Goal: Communication & Community: Answer question/provide support

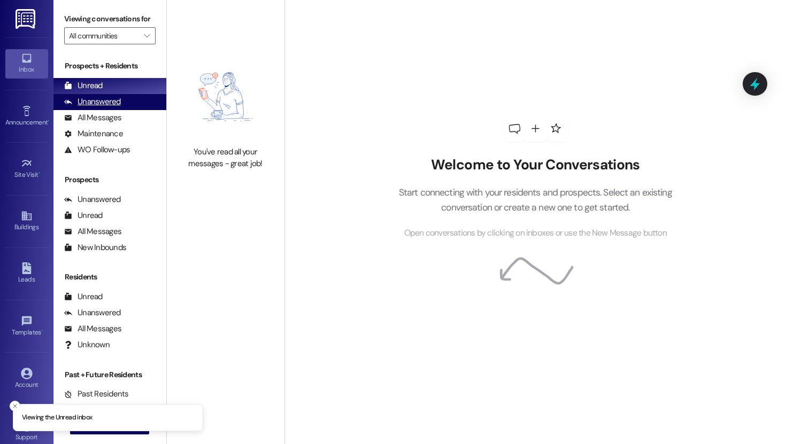
click at [113, 108] on div "Unanswered" at bounding box center [92, 101] width 57 height 11
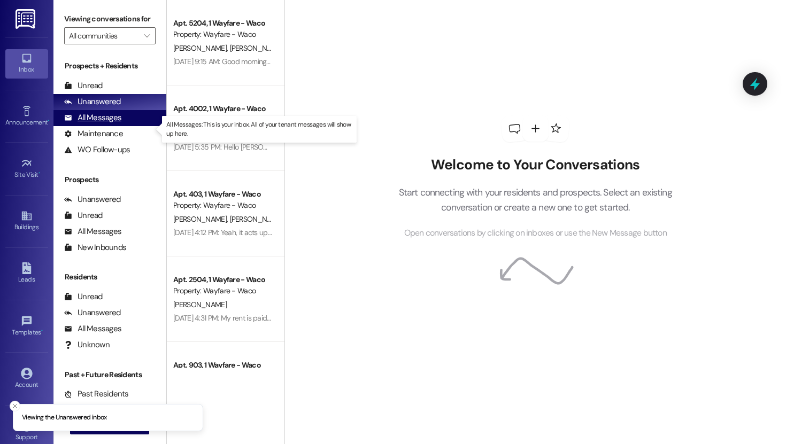
click at [112, 124] on div "All Messages" at bounding box center [92, 117] width 57 height 11
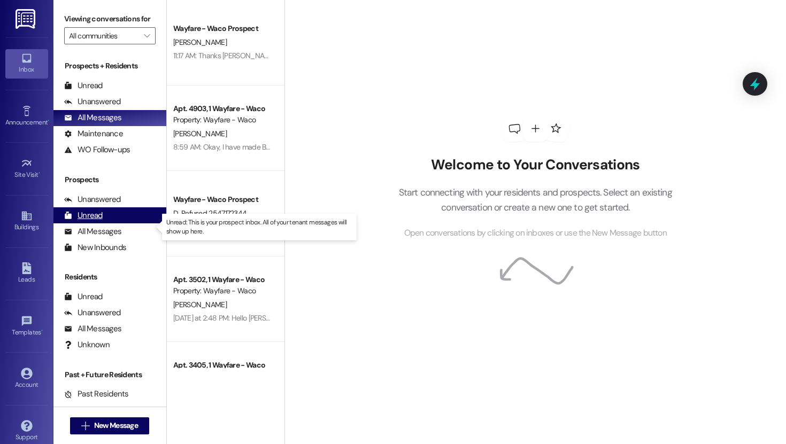
click at [100, 221] on div "Unread" at bounding box center [83, 215] width 39 height 11
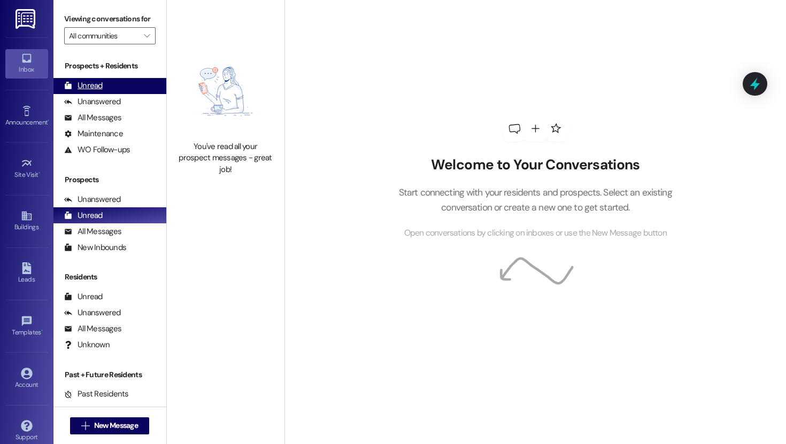
click at [111, 94] on div "Unread (0)" at bounding box center [109, 86] width 113 height 16
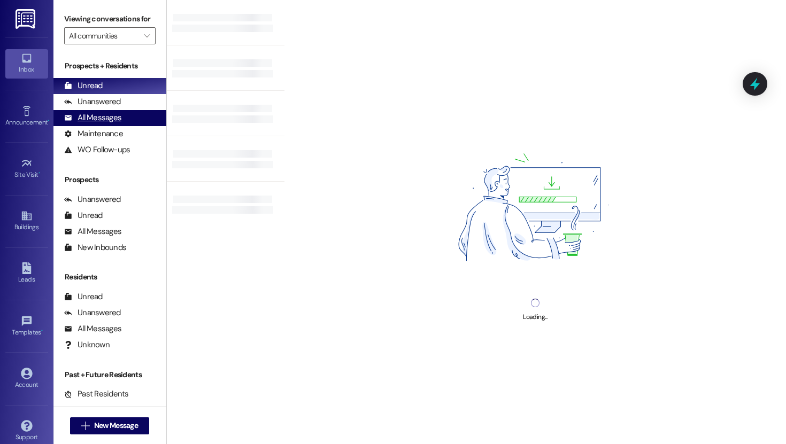
click at [111, 124] on div "All Messages" at bounding box center [92, 117] width 57 height 11
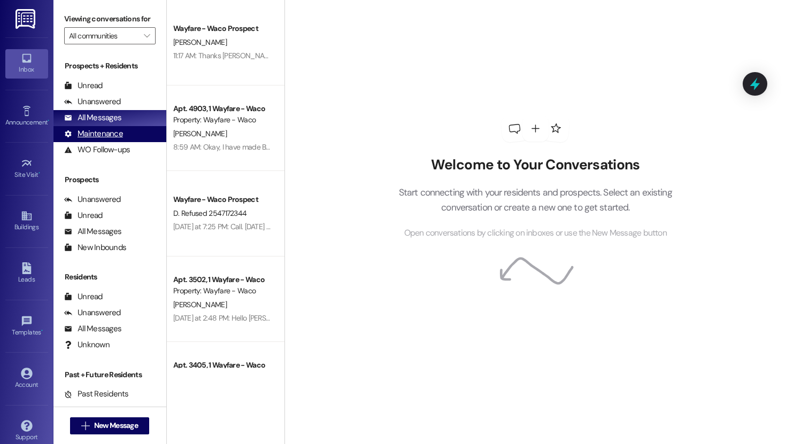
click at [106, 140] on div "Maintenance" at bounding box center [93, 133] width 59 height 11
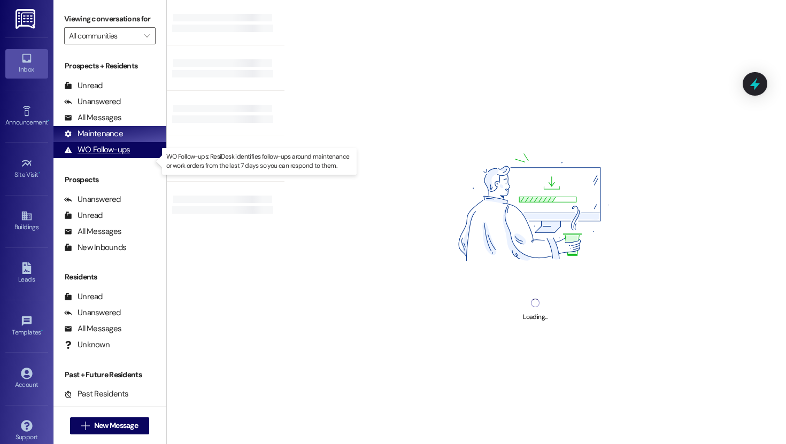
click at [106, 156] on div "WO Follow-ups" at bounding box center [97, 149] width 66 height 11
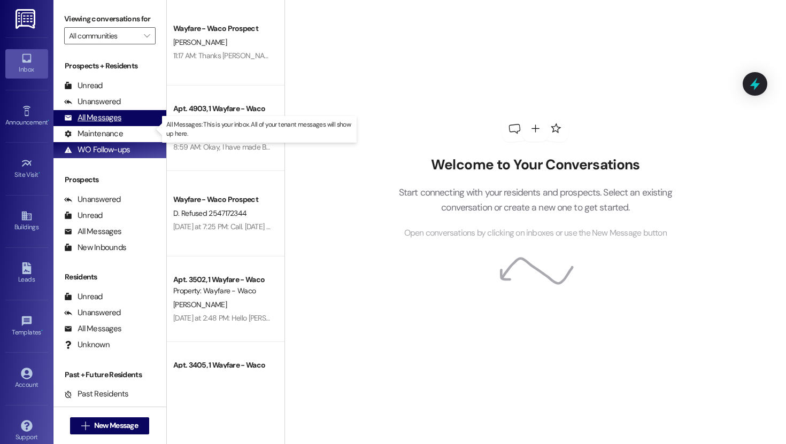
click at [110, 124] on div "All Messages" at bounding box center [92, 117] width 57 height 11
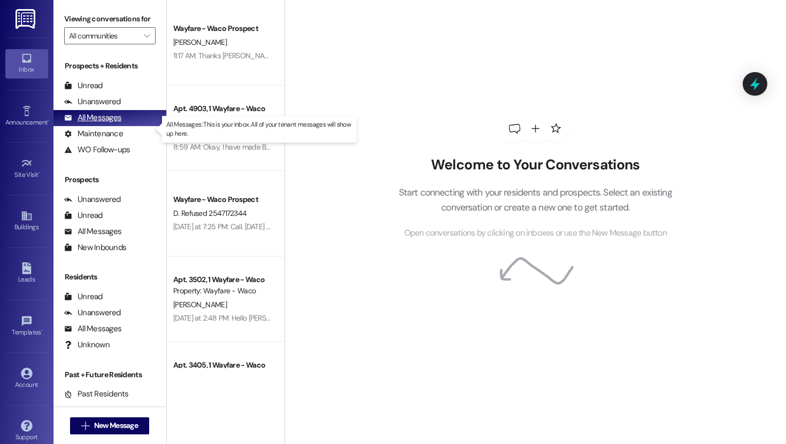
click at [109, 124] on div "All Messages" at bounding box center [92, 117] width 57 height 11
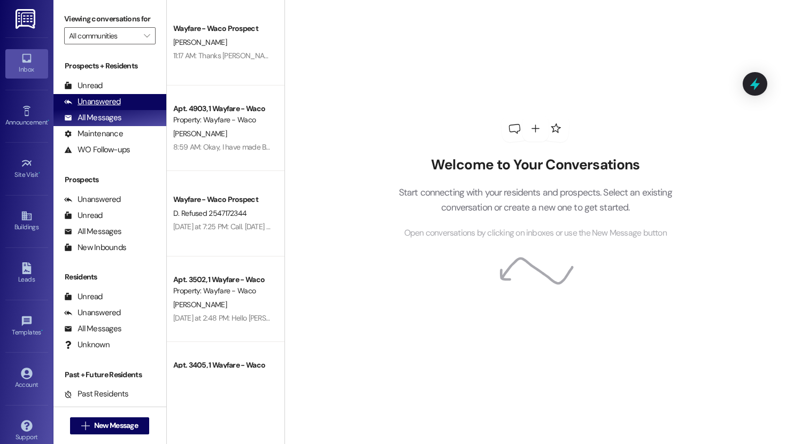
click at [110, 108] on div "Unanswered" at bounding box center [92, 101] width 57 height 11
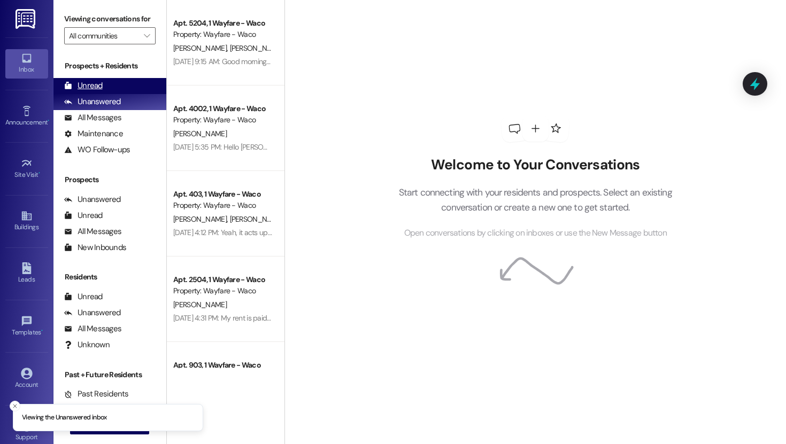
click at [105, 94] on div "Unread (0)" at bounding box center [109, 86] width 113 height 16
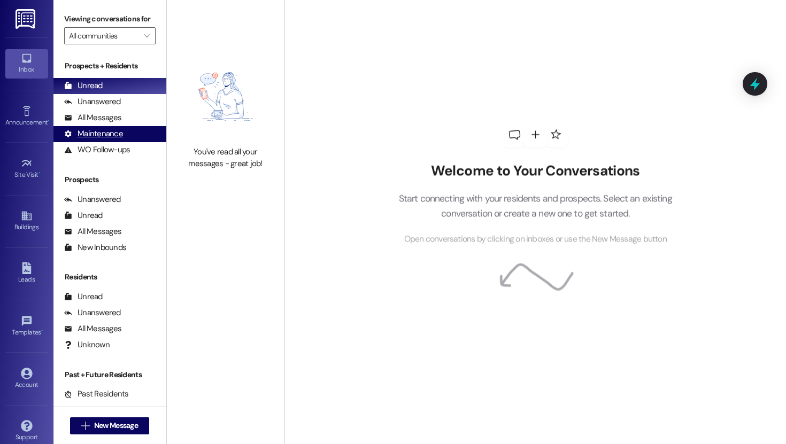
click at [111, 140] on div "Maintenance" at bounding box center [93, 133] width 59 height 11
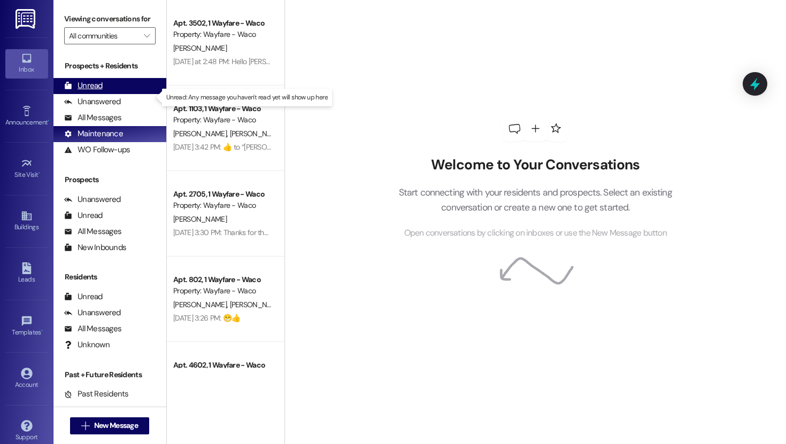
click at [100, 91] on div "Unread" at bounding box center [83, 85] width 39 height 11
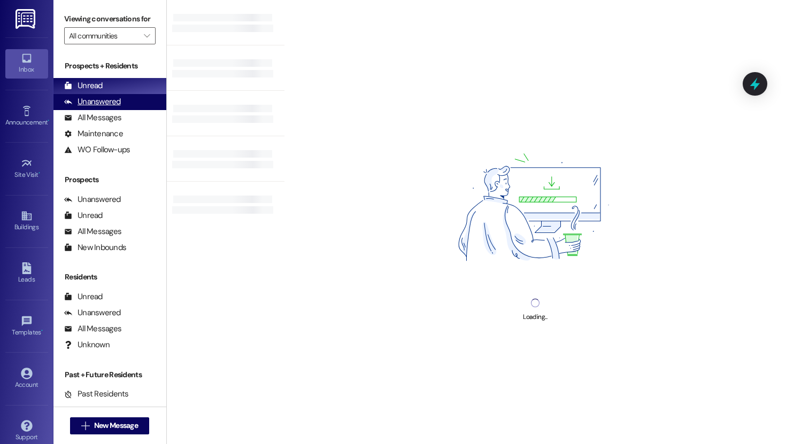
click at [101, 108] on div "Unanswered" at bounding box center [92, 101] width 57 height 11
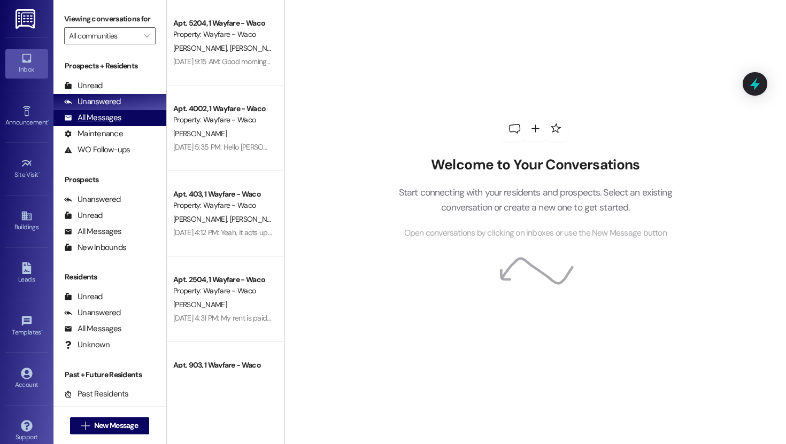
click at [101, 124] on div "All Messages" at bounding box center [92, 117] width 57 height 11
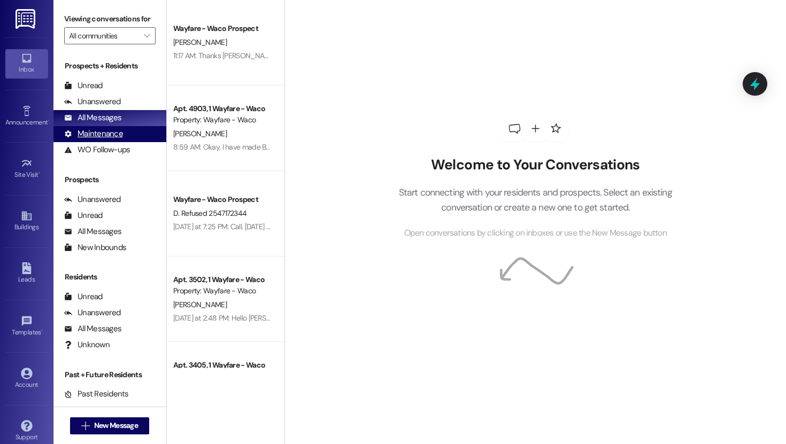
click at [101, 140] on div "Maintenance" at bounding box center [93, 133] width 59 height 11
